Goal: Task Accomplishment & Management: Manage account settings

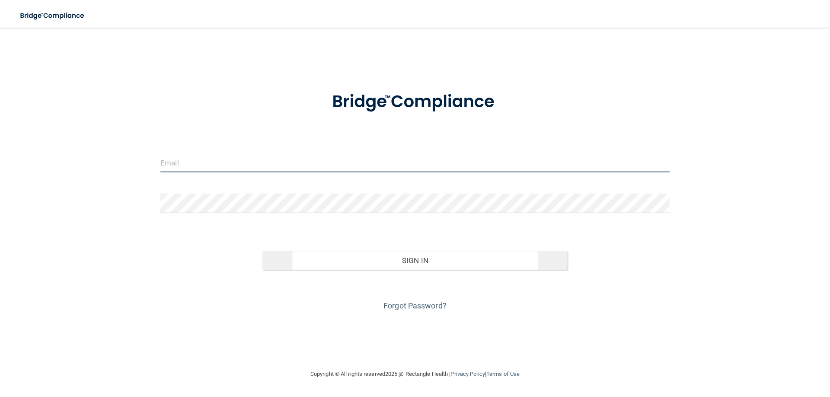
type input "[EMAIL_ADDRESS][DOMAIN_NAME]"
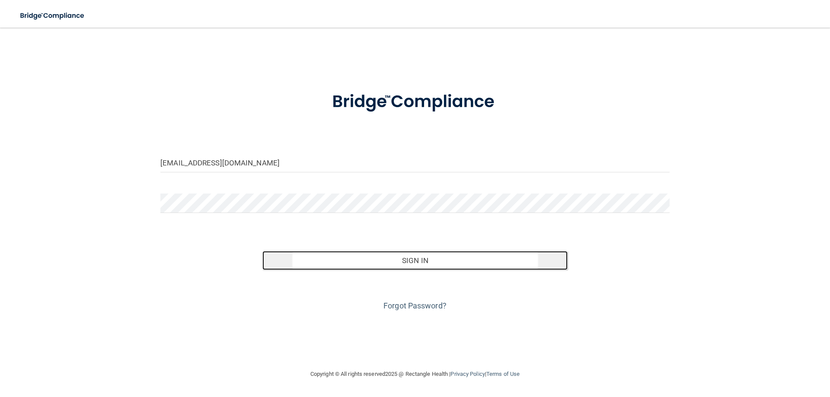
click at [414, 252] on button "Sign In" at bounding box center [415, 260] width 306 height 19
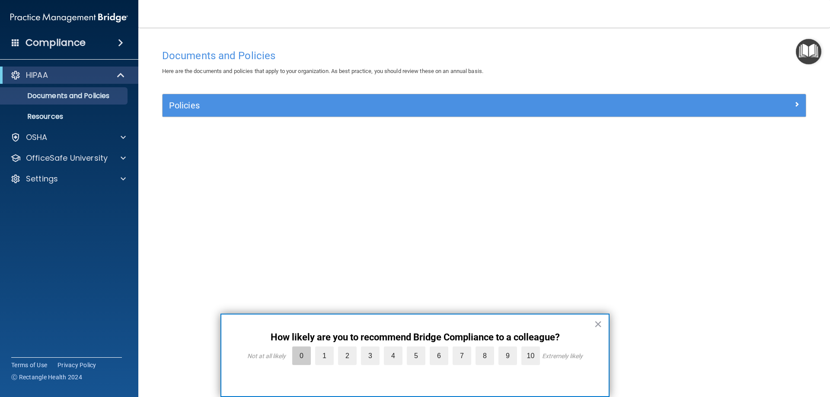
click at [304, 361] on label "0" at bounding box center [301, 356] width 19 height 19
click at [281, 349] on input "0" at bounding box center [281, 349] width 0 height 0
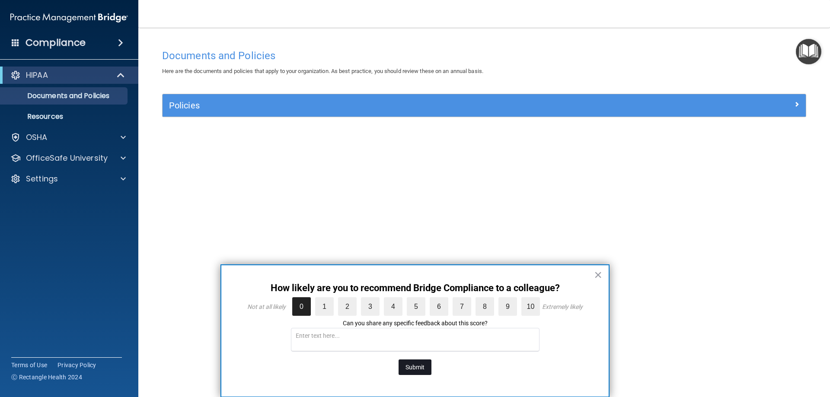
click at [416, 369] on button "Submit" at bounding box center [414, 368] width 33 height 16
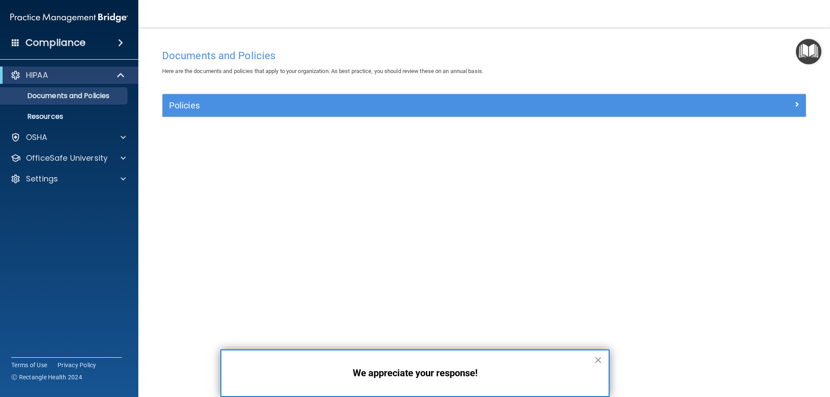
click at [596, 360] on button "×" at bounding box center [598, 360] width 8 height 14
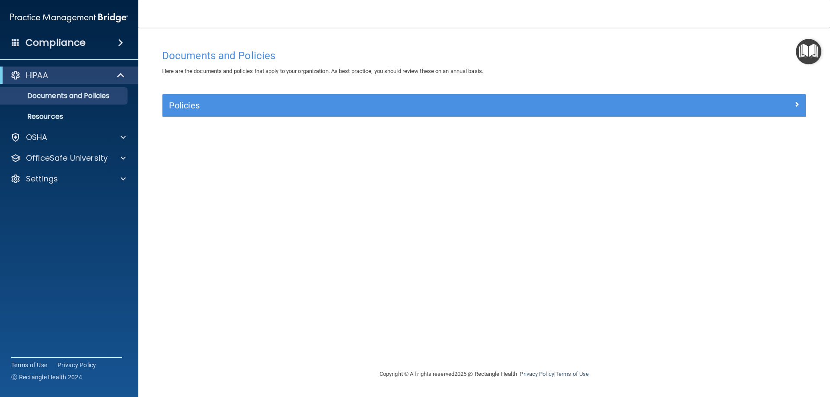
click at [120, 41] on span at bounding box center [120, 43] width 5 height 10
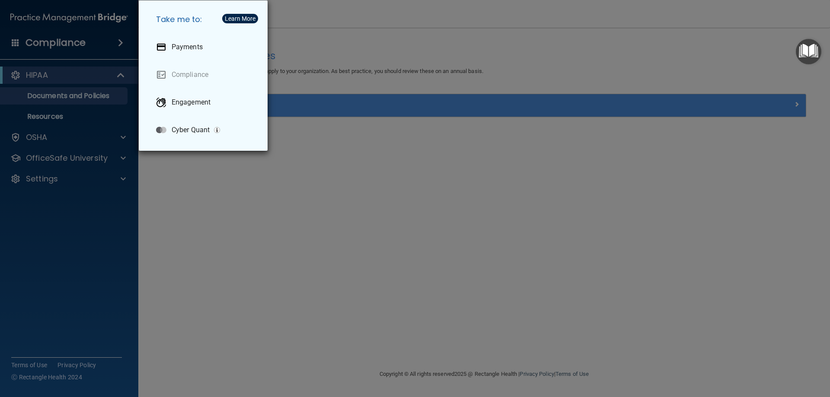
click at [417, 262] on div "Take me to: Payments Compliance Engagement Cyber Quant" at bounding box center [415, 198] width 830 height 397
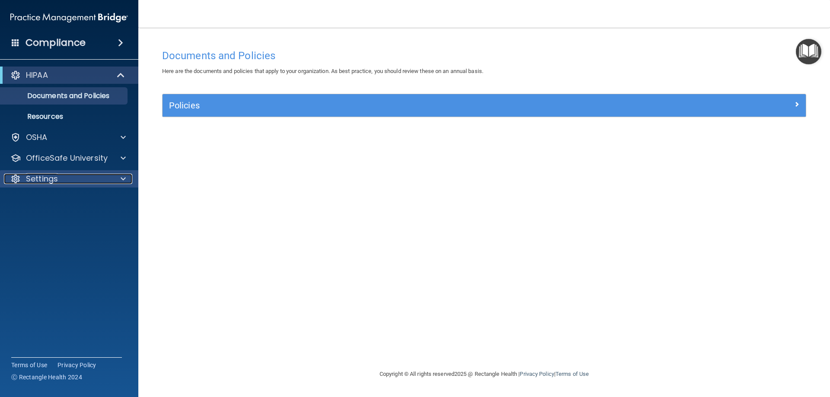
click at [40, 179] on p "Settings" at bounding box center [42, 179] width 32 height 10
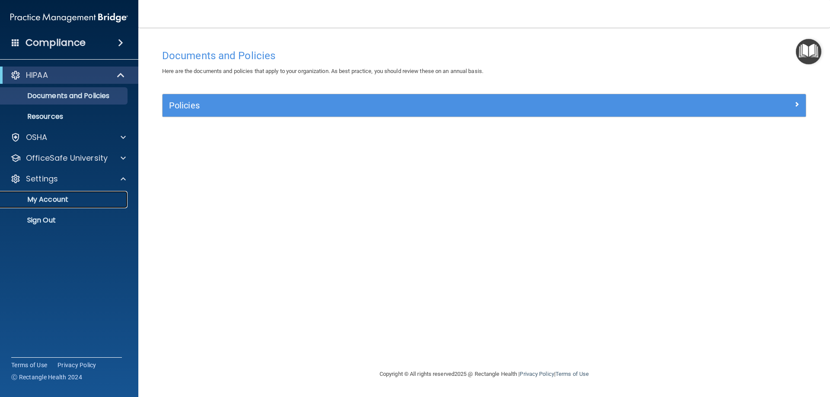
click at [58, 198] on p "My Account" at bounding box center [65, 199] width 118 height 9
